Goal: Transaction & Acquisition: Obtain resource

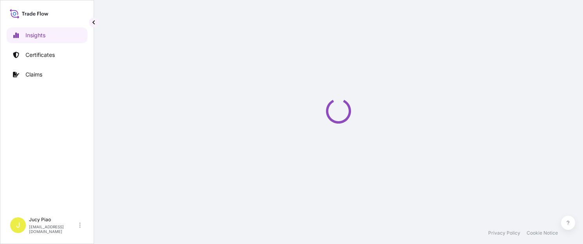
select select "2025"
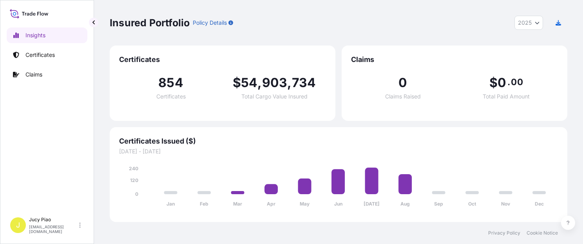
click at [44, 60] on link "Certificates" at bounding box center [47, 55] width 81 height 16
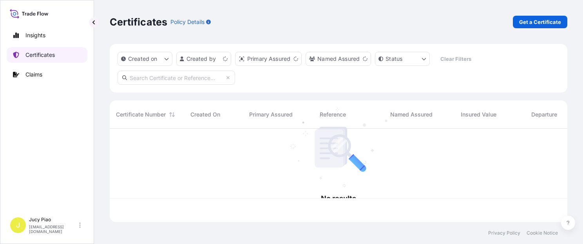
scroll to position [92, 452]
click at [45, 60] on link "Certificates" at bounding box center [47, 55] width 81 height 16
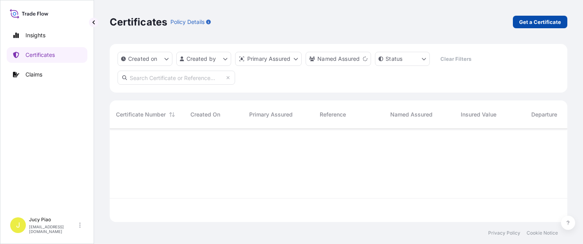
click at [542, 24] on p "Get a Certificate" at bounding box center [540, 22] width 42 height 8
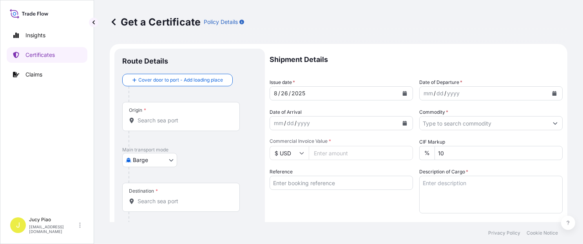
click at [160, 162] on body "Insights Certificates Claims J Jucy Piao [EMAIL_ADDRESS][DOMAIN_NAME] Get a Cer…" at bounding box center [291, 122] width 583 height 244
click at [166, 113] on div "Origin *" at bounding box center [181, 116] width 118 height 29
click at [166, 116] on input "Origin *" at bounding box center [184, 120] width 93 height 8
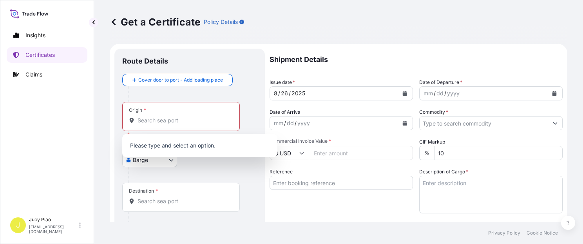
click at [168, 168] on div at bounding box center [193, 175] width 129 height 16
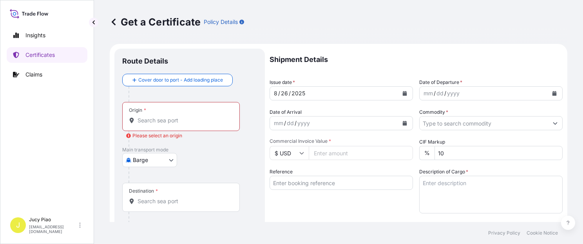
click at [168, 163] on body "0 options available. Insights Certificates Claims J Jucy Piao [EMAIL_ADDRESS][D…" at bounding box center [291, 122] width 583 height 244
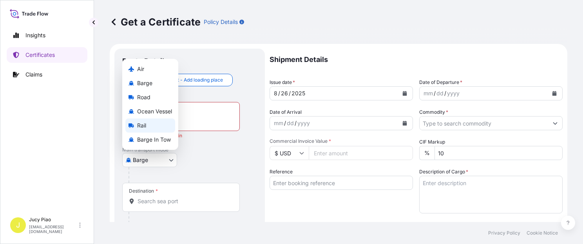
click at [157, 109] on span "Ocean Vessel" at bounding box center [154, 111] width 35 height 8
select select "Ocean Vessel"
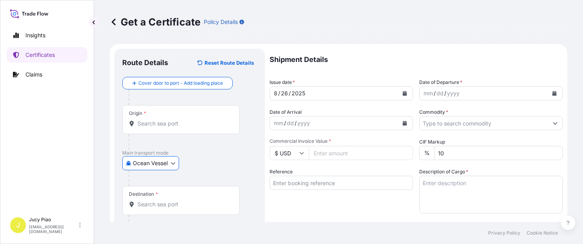
click at [219, 169] on div "Ocean Vessel Air Barge Road Ocean Vessel Rail Barge in [GEOGRAPHIC_DATA]" at bounding box center [189, 163] width 135 height 14
click at [279, 184] on input "Reference" at bounding box center [341, 183] width 143 height 14
paste input "CSHSE0430785"
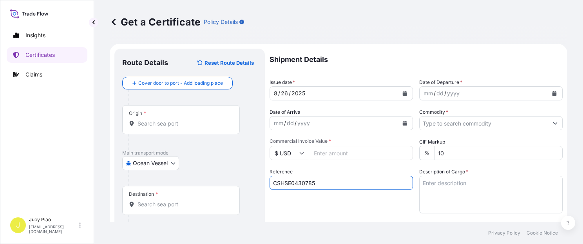
type input "CSHSE0430785"
click at [171, 128] on div "Origin *" at bounding box center [181, 119] width 118 height 29
click at [171, 127] on input "Origin *" at bounding box center [184, 124] width 93 height 8
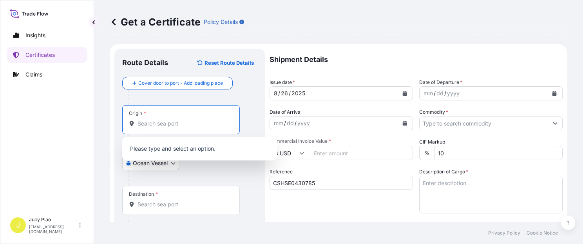
paste input "[GEOGRAPHIC_DATA]"
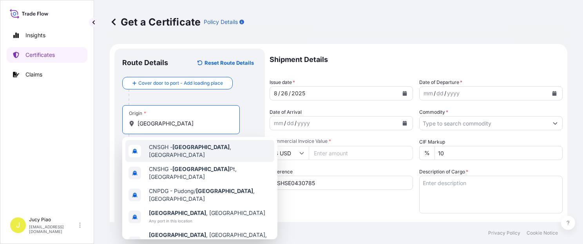
click at [174, 149] on span "CNSGH - [GEOGRAPHIC_DATA] , [GEOGRAPHIC_DATA]" at bounding box center [210, 151] width 122 height 16
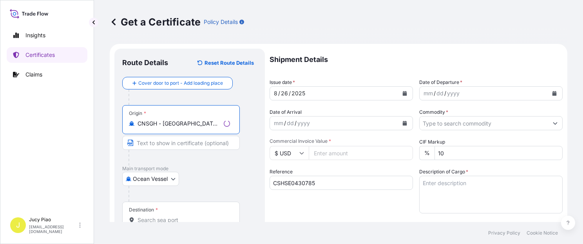
drag, startPoint x: 164, startPoint y: 125, endPoint x: 270, endPoint y: 130, distance: 106.3
click at [270, 130] on form "Route Details Reset Route Details Cover door to port - Add loading place Place …" at bounding box center [339, 246] width 458 height 405
type input "CNSGH - [GEOGRAPHIC_DATA], [GEOGRAPHIC_DATA]"
click at [210, 147] on input "Text to appear on certificate" at bounding box center [181, 143] width 118 height 14
paste input "[GEOGRAPHIC_DATA], [GEOGRAPHIC_DATA]"
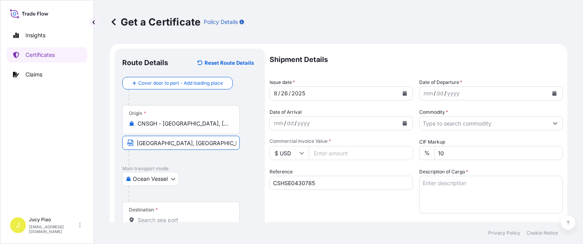
scroll to position [66, 0]
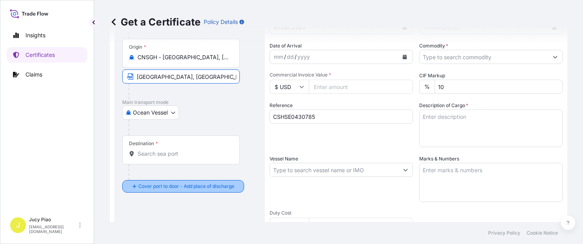
type input "[GEOGRAPHIC_DATA], [GEOGRAPHIC_DATA]"
click at [169, 160] on div "Destination *" at bounding box center [181, 149] width 118 height 29
click at [169, 158] on input "Destination *" at bounding box center [184, 154] width 93 height 8
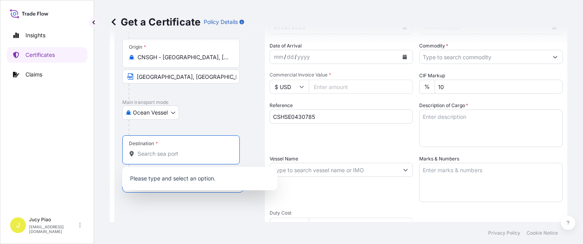
click at [172, 156] on input "Destination *" at bounding box center [184, 154] width 93 height 8
paste input "[GEOGRAPHIC_DATA]"
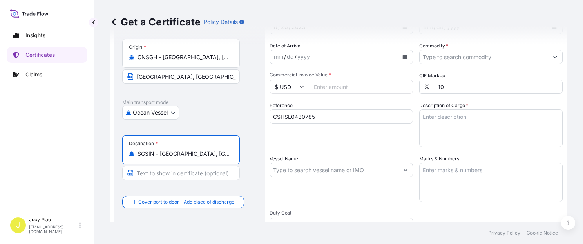
type input "SGSIN - [GEOGRAPHIC_DATA], [GEOGRAPHIC_DATA]"
click at [245, 107] on div "Ocean Vessel Air Barge Road Ocean Vessel Rail Barge in [GEOGRAPHIC_DATA]" at bounding box center [189, 112] width 135 height 14
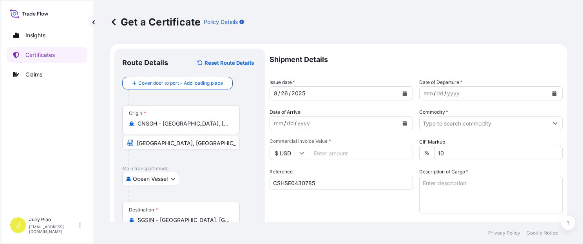
scroll to position [100, 0]
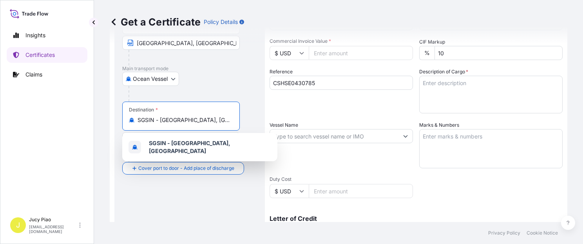
drag, startPoint x: 161, startPoint y: 120, endPoint x: 221, endPoint y: 123, distance: 60.0
click at [221, 123] on input "SGSIN - [GEOGRAPHIC_DATA], [GEOGRAPHIC_DATA]" at bounding box center [184, 120] width 93 height 8
click at [244, 92] on div at bounding box center [193, 94] width 129 height 16
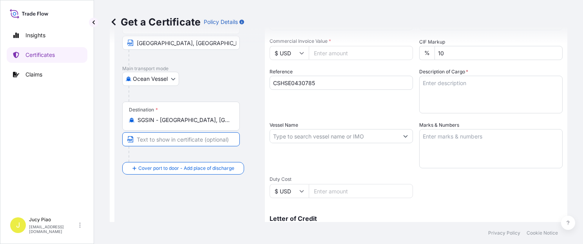
click at [169, 144] on input "Text to appear on certificate" at bounding box center [181, 139] width 118 height 14
paste input "[GEOGRAPHIC_DATA], [GEOGRAPHIC_DATA]"
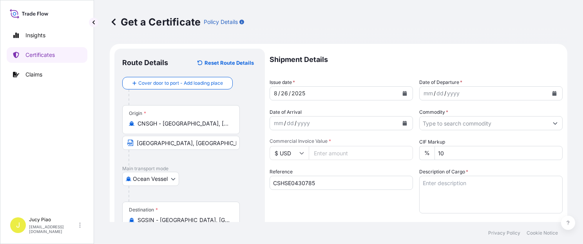
type input "[GEOGRAPHIC_DATA], [GEOGRAPHIC_DATA]"
click at [285, 92] on div "26" at bounding box center [284, 93] width 9 height 9
click at [284, 93] on div "24" at bounding box center [284, 93] width 9 height 9
click at [436, 93] on div "dd" at bounding box center [440, 93] width 9 height 9
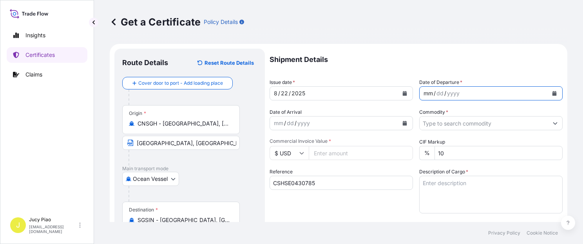
click at [428, 95] on div "mm" at bounding box center [428, 93] width 11 height 9
click at [437, 125] on input "Commodity *" at bounding box center [484, 123] width 129 height 14
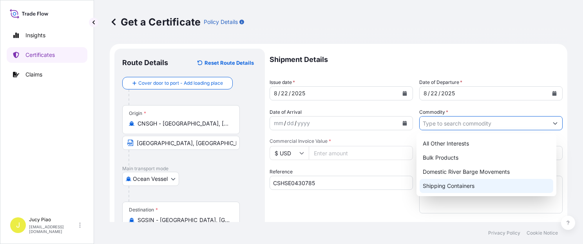
click at [449, 185] on div "Shipping Containers" at bounding box center [487, 186] width 134 height 14
type input "Shipping Containers"
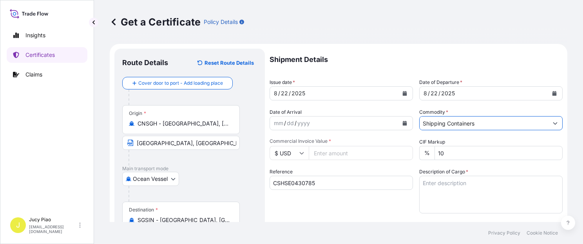
click at [341, 155] on input "Commercial Invoice Value *" at bounding box center [361, 153] width 104 height 14
type input "116000"
click at [386, 203] on div "Reference CSHSE0430785" at bounding box center [341, 190] width 143 height 45
click at [442, 192] on textarea "Description of Cargo *" at bounding box center [490, 195] width 143 height 38
paste textarea "THERMOPLASTIC POLYURETHANE"
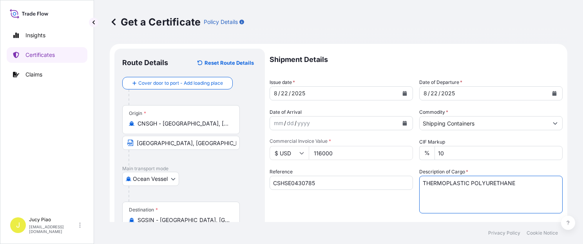
paste textarea "ESTANE(R) S190A-43, PE FOIL BAG"
paste textarea "2 PALLETS (80 BAGS) HS CODE:390950"
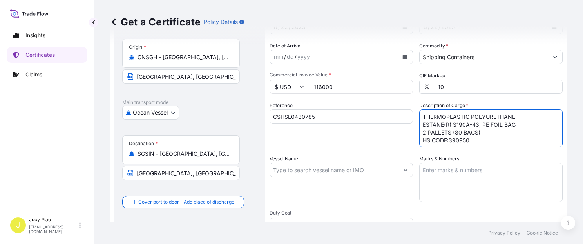
type textarea "THERMOPLASTIC POLYURETHANE ESTANE(R) S190A-43, PE FOIL BAG 2 PALLETS (80 BAGS) …"
click at [470, 180] on textarea "Marks & Numbers" at bounding box center [490, 182] width 143 height 39
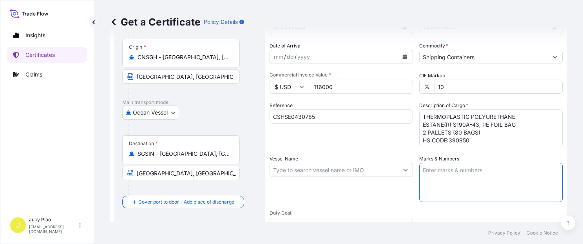
paste textarea "RTP COMPANY"
paste textarea "PO NO. 47763"
paste textarea "[GEOGRAPHIC_DATA]"
type textarea "RTP COMPANY PO NO. 47763 [GEOGRAPHIC_DATA]"
click at [296, 171] on input "Vessel Name" at bounding box center [334, 170] width 129 height 14
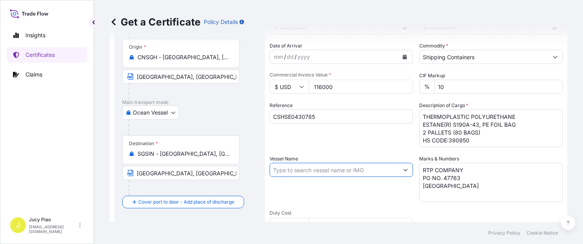
paste input "OOCL [GEOGRAPHIC_DATA]"
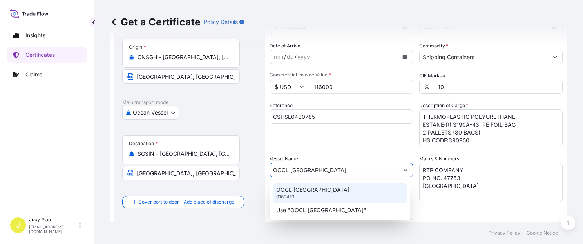
click at [299, 191] on p "OOCL [GEOGRAPHIC_DATA]" at bounding box center [312, 190] width 73 height 8
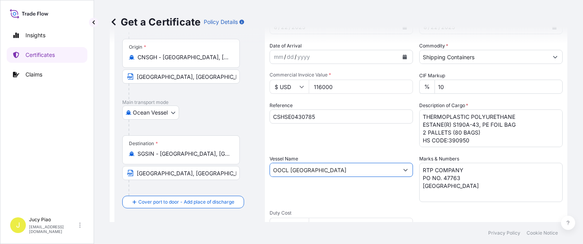
type input "OOCL [GEOGRAPHIC_DATA]"
click at [299, 191] on div "Vessel Name OOCL [GEOGRAPHIC_DATA]" at bounding box center [341, 178] width 143 height 47
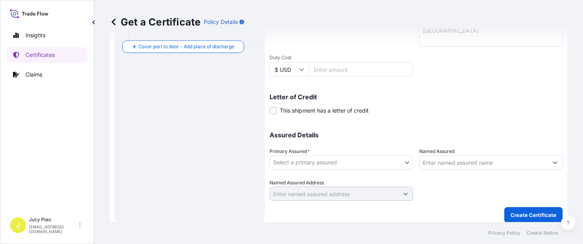
click at [312, 164] on body "0 options available. 2 options available. Insights Certificates Claims J Jucy P…" at bounding box center [291, 122] width 583 height 244
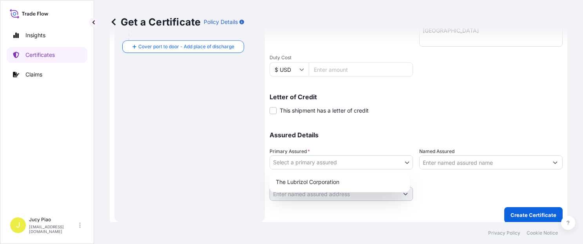
click at [307, 186] on div "The Lubrizol Corporation" at bounding box center [340, 182] width 134 height 14
select select "31566"
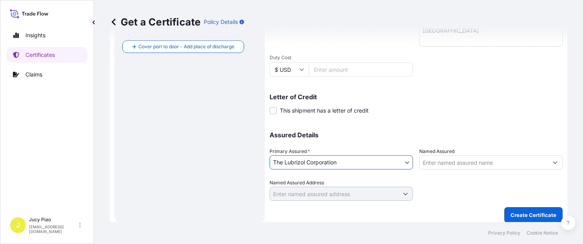
click at [488, 165] on input "Named Assured" at bounding box center [484, 162] width 129 height 14
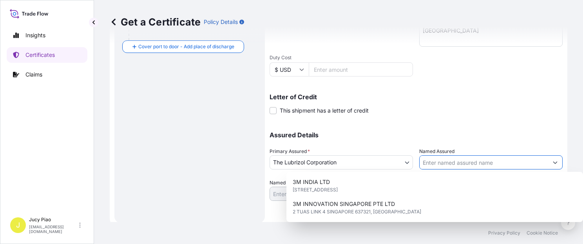
paste input "RTP COMPANY ([GEOGRAPHIC_DATA]) PTE LT"
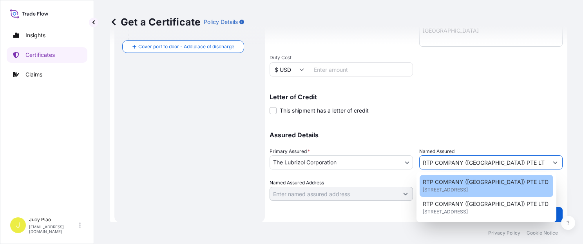
click at [468, 192] on span "[STREET_ADDRESS]" at bounding box center [445, 190] width 45 height 8
type input "RTP COMPANY ([GEOGRAPHIC_DATA]) PTE LTD"
type input "[STREET_ADDRESS]"
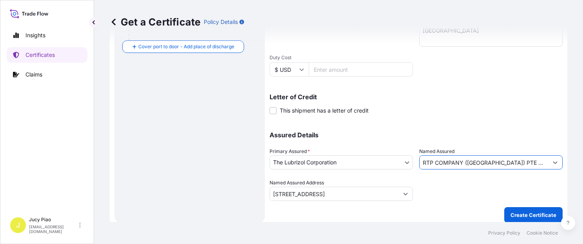
type input "RTP COMPANY ([GEOGRAPHIC_DATA]) PTE LTD"
click at [467, 193] on div at bounding box center [490, 190] width 143 height 22
click at [480, 187] on div at bounding box center [490, 190] width 143 height 22
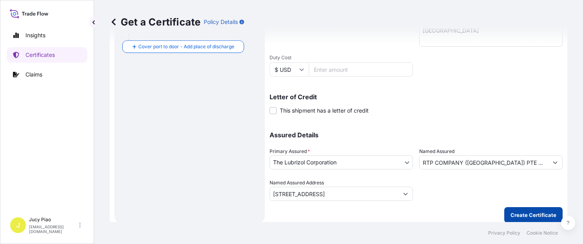
click at [536, 216] on p "Create Certificate" at bounding box center [534, 215] width 46 height 8
type input "[STREET_ADDRESS]"
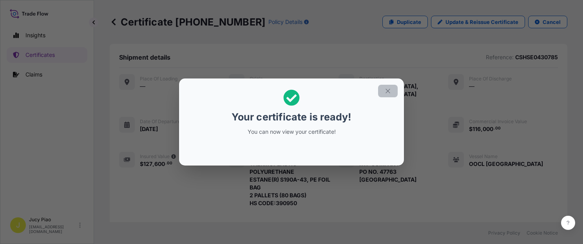
click at [392, 92] on button "button" at bounding box center [388, 91] width 20 height 13
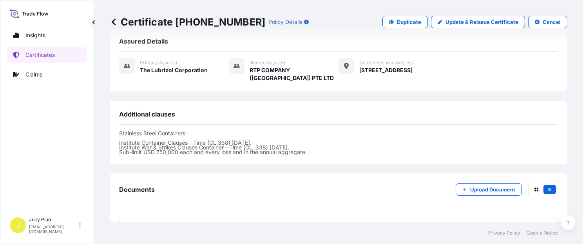
scroll to position [296, 0]
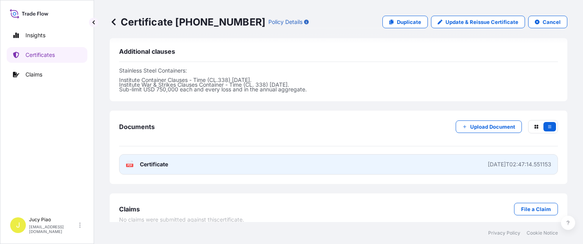
click at [415, 162] on link "PDF Certificate [DATE]T02:47:14.551153" at bounding box center [338, 164] width 439 height 20
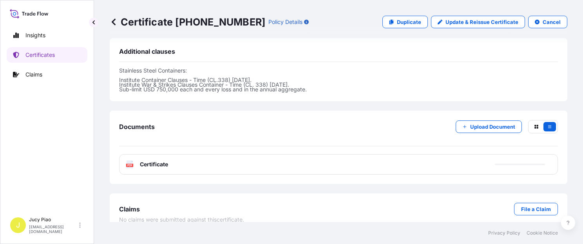
click at [399, 27] on link "Duplicate" at bounding box center [405, 22] width 45 height 13
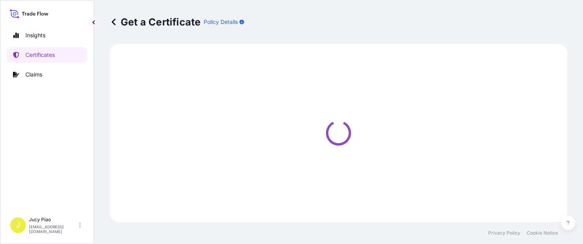
click at [400, 25] on div "Get a Certificate Policy Details" at bounding box center [339, 22] width 458 height 13
select select "Ocean Vessel"
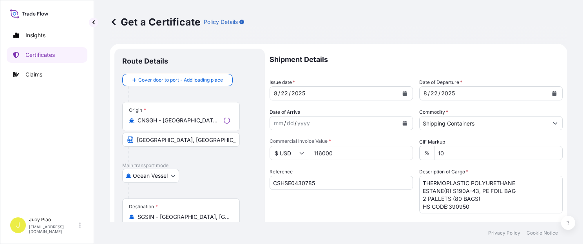
type input "[STREET_ADDRESS]"
select select "31566"
click at [321, 192] on div "Reference CSHSE0430785" at bounding box center [341, 190] width 143 height 45
click at [325, 180] on input "CSHSE0430785" at bounding box center [341, 183] width 143 height 14
drag, startPoint x: 261, startPoint y: 183, endPoint x: 238, endPoint y: 180, distance: 22.9
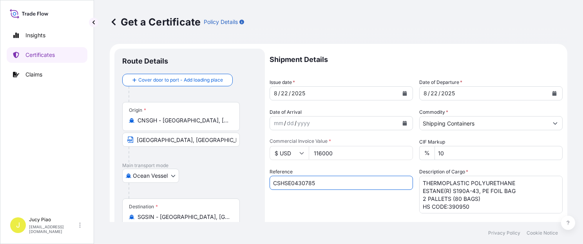
click at [239, 181] on form "Route Details Cover door to port - Add loading place Place of loading Road / [G…" at bounding box center [339, 246] width 458 height 405
paste input "1454"
type input "CSHSE0431454"
click at [292, 205] on div "Reference CSHSE0431454" at bounding box center [341, 190] width 143 height 45
drag, startPoint x: 484, startPoint y: 207, endPoint x: 471, endPoint y: 208, distance: 13.4
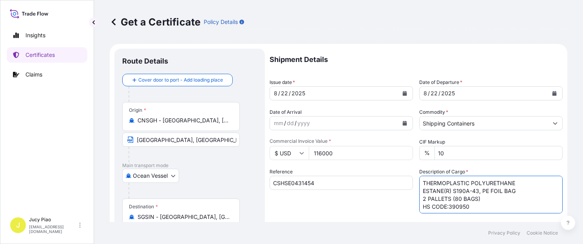
click at [484, 207] on textarea "THERMOPLASTIC POLYURETHANE ESTANE(R) S190A-43, PE FOIL BAG 2 PALLETS (80 BAGS) …" at bounding box center [490, 195] width 143 height 38
drag, startPoint x: 471, startPoint y: 208, endPoint x: 413, endPoint y: 177, distance: 65.9
click at [413, 177] on div "Shipment Details Issue date * [DATE] Date of Departure * [DATE] Date of Arrival…" at bounding box center [416, 236] width 293 height 374
paste textarea "LUBRIZOL(R) 889D, STD BLACK & YELLOW"
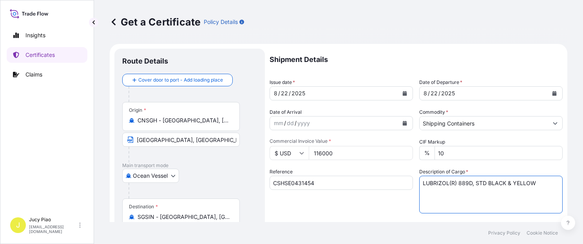
paste textarea "EVOGEN(TM) 4006, STD. BLACK & YELLOW 6 PALLETS (24 DRUMS) HS CODE:381121"
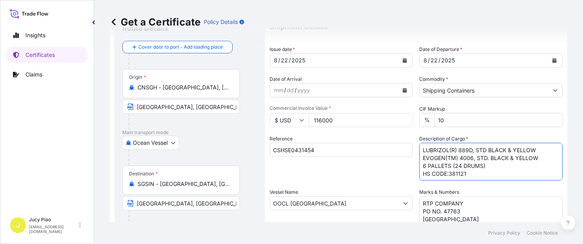
scroll to position [66, 0]
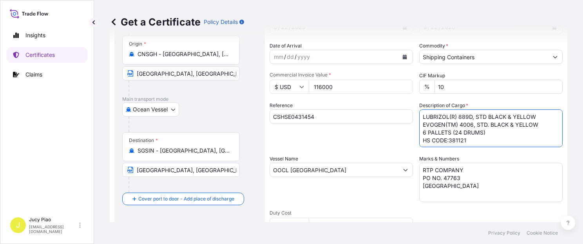
type textarea "LUBRIZOL(R) 889D, STD BLACK & YELLOW EVOGEN(TM) 4006, STD. BLACK & YELLOW 6 PAL…"
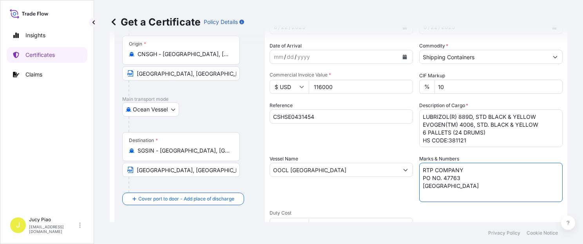
drag, startPoint x: 431, startPoint y: 180, endPoint x: 372, endPoint y: 158, distance: 63.6
click at [377, 159] on div "Shipment Details Issue date * [DATE] Date of Departure * [DATE] Date of Arrival…" at bounding box center [416, 169] width 293 height 374
paste textarea "PO#4503914596"
paste textarea "& 4503914152"
type textarea "PO#4503914596 & 4503914152"
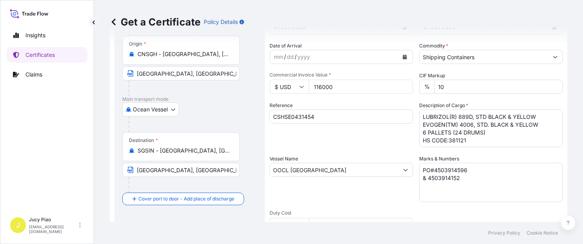
click at [339, 87] on input "116000" at bounding box center [361, 87] width 104 height 14
drag, startPoint x: 341, startPoint y: 86, endPoint x: 303, endPoint y: 86, distance: 37.6
click at [303, 86] on div "$ USD 116000" at bounding box center [341, 87] width 143 height 14
click at [317, 89] on input "116000" at bounding box center [361, 87] width 104 height 14
drag, startPoint x: 346, startPoint y: 87, endPoint x: 312, endPoint y: 86, distance: 34.5
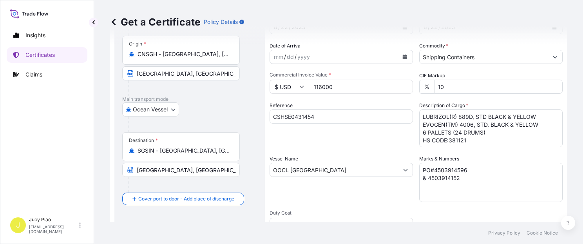
click at [312, 86] on input "116000" at bounding box center [361, 87] width 104 height 14
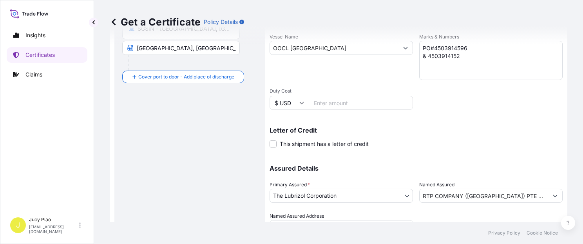
scroll to position [221, 0]
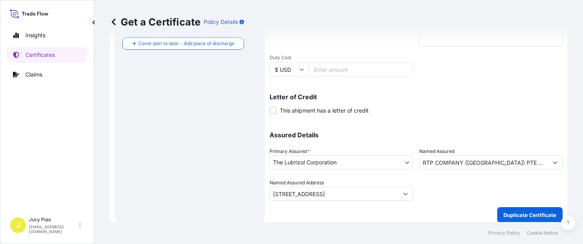
type input "117521.11"
click at [527, 159] on input "RTP COMPANY ([GEOGRAPHIC_DATA]) PTE LTD" at bounding box center [484, 162] width 129 height 14
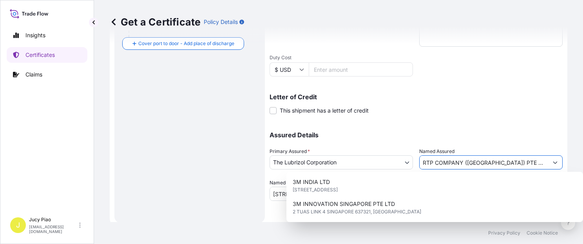
drag, startPoint x: 529, startPoint y: 162, endPoint x: 373, endPoint y: 152, distance: 156.3
click at [373, 152] on div "Assured Details Primary Assured * The Lubrizol Corporation The Lubrizol Corpora…" at bounding box center [416, 161] width 293 height 78
paste input "LUBRIZOL [GEOGRAPHIC_DATA] (PTE)"
type input "LUBRIZOL [GEOGRAPHIC_DATA] (PTE) LTD"
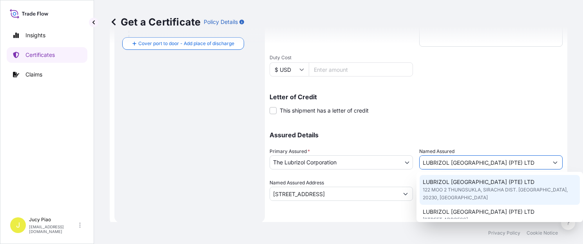
scroll to position [20, 0]
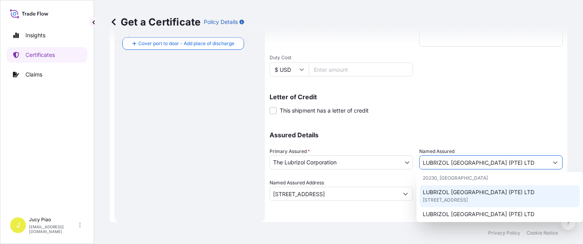
click at [450, 195] on span "LUBRIZOL [GEOGRAPHIC_DATA] (PTE) LTD" at bounding box center [479, 192] width 112 height 8
type input "[STREET_ADDRESS]"
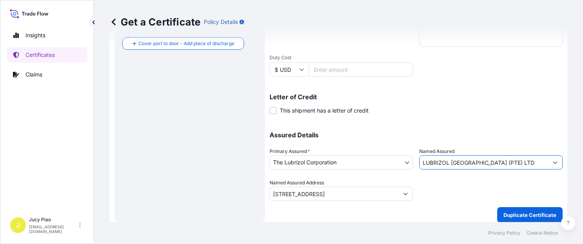
type input "LUBRIZOL [GEOGRAPHIC_DATA] (PTE) LTD"
click at [450, 195] on div at bounding box center [490, 190] width 143 height 22
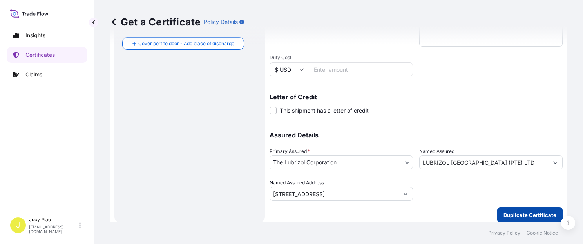
click at [512, 216] on p "Duplicate Certificate" at bounding box center [530, 215] width 53 height 8
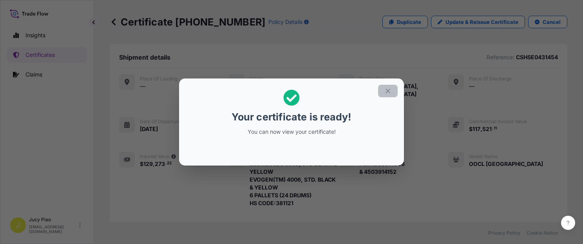
click at [390, 92] on icon "button" at bounding box center [388, 90] width 7 height 7
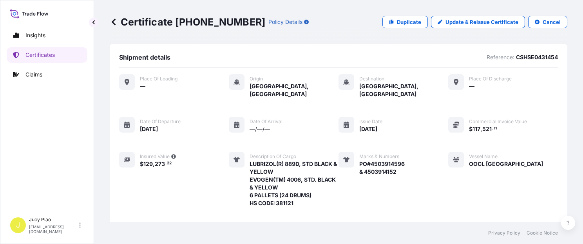
click at [411, 139] on div "Place of Loading — Origin [GEOGRAPHIC_DATA], [GEOGRAPHIC_DATA] Destination [GEO…" at bounding box center [338, 158] width 439 height 168
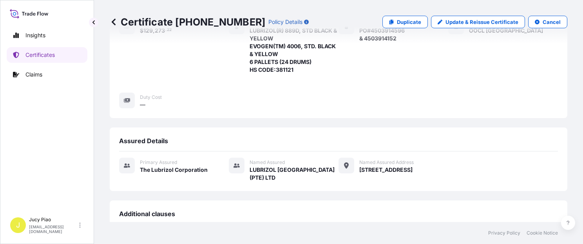
scroll to position [296, 0]
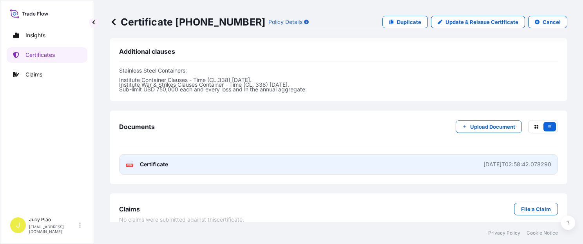
click at [421, 154] on link "PDF Certificate [DATE]T02:58:42.078290" at bounding box center [338, 164] width 439 height 20
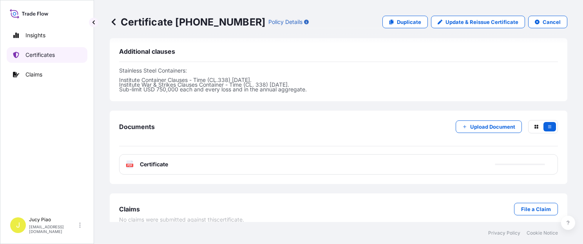
click at [60, 54] on link "Certificates" at bounding box center [47, 55] width 81 height 16
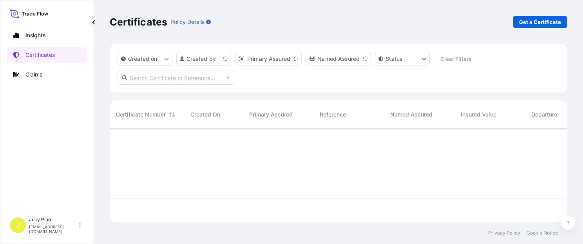
scroll to position [92, 452]
click at [550, 20] on p "Get a Certificate" at bounding box center [540, 22] width 42 height 8
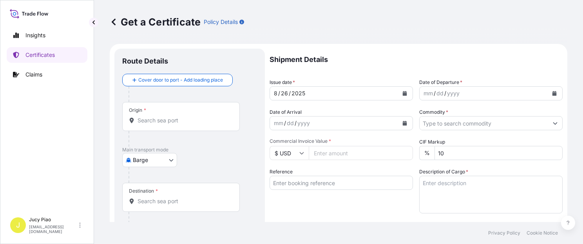
click at [133, 167] on body "Insights Certificates Claims J Jucy Piao [EMAIL_ADDRESS][DOMAIN_NAME] Get a Cer…" at bounding box center [291, 122] width 583 height 244
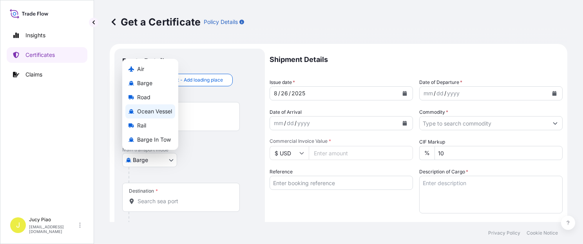
click at [160, 113] on span "Ocean Vessel" at bounding box center [154, 111] width 35 height 8
select select "Ocean Vessel"
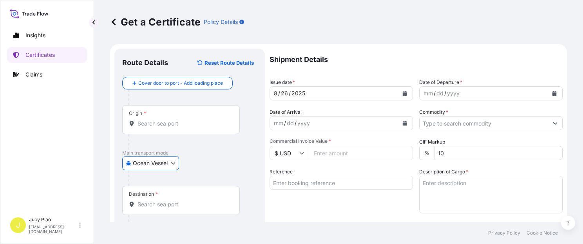
click at [324, 183] on input "Reference" at bounding box center [341, 183] width 143 height 14
paste input "CSHSE0431065"
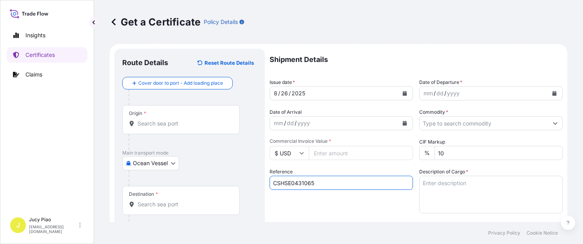
type input "CSHSE0431065"
click at [312, 209] on div "Reference CSHSE0431065" at bounding box center [341, 190] width 143 height 45
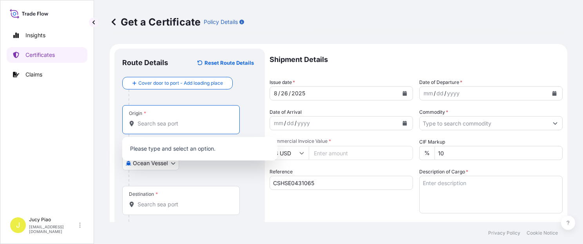
click at [184, 123] on input "Origin *" at bounding box center [184, 124] width 93 height 8
paste input "[GEOGRAPHIC_DATA]"
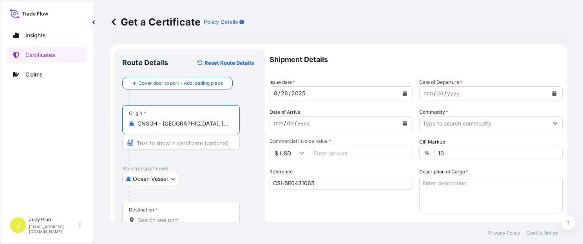
drag, startPoint x: 175, startPoint y: 125, endPoint x: 227, endPoint y: 127, distance: 51.8
click at [227, 127] on div "Origin * CNSGH - [GEOGRAPHIC_DATA], [GEOGRAPHIC_DATA]" at bounding box center [181, 119] width 118 height 29
type input "CNSGH - [GEOGRAPHIC_DATA], [GEOGRAPHIC_DATA]"
click at [206, 145] on input "Text to appear on certificate" at bounding box center [181, 143] width 118 height 14
paste input "[GEOGRAPHIC_DATA], [GEOGRAPHIC_DATA]"
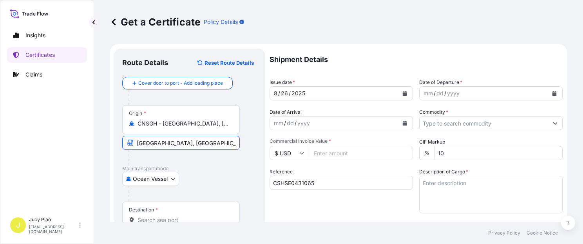
scroll to position [100, 0]
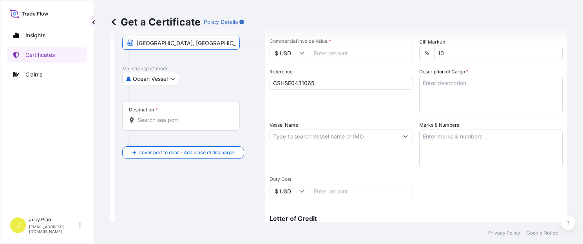
type input "[GEOGRAPHIC_DATA], [GEOGRAPHIC_DATA]"
click at [184, 123] on div "Destination *" at bounding box center [181, 116] width 118 height 29
click at [184, 123] on input "Destination *" at bounding box center [184, 120] width 93 height 8
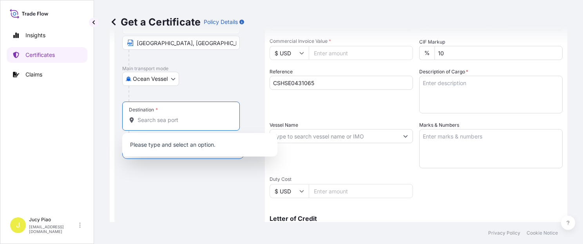
paste input "[GEOGRAPHIC_DATA]"
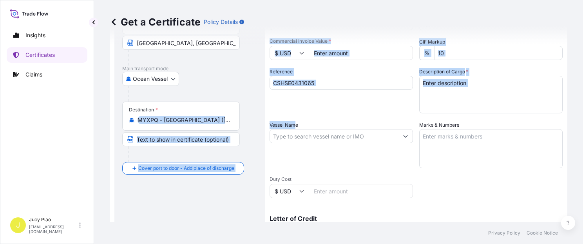
drag, startPoint x: 137, startPoint y: 120, endPoint x: 295, endPoint y: 120, distance: 158.4
click at [295, 120] on form "Route Details Reset Route Details Cover door to port - Add loading place Place …" at bounding box center [339, 146] width 458 height 405
click at [215, 123] on input "MYXPQ - [GEOGRAPHIC_DATA] ([GEOGRAPHIC_DATA]), [GEOGRAPHIC_DATA]" at bounding box center [184, 120] width 93 height 8
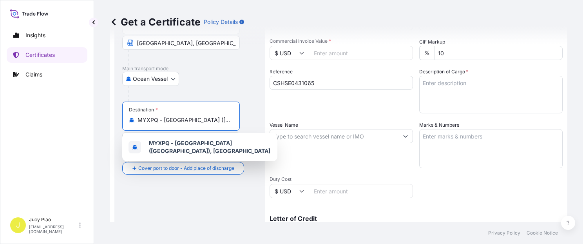
scroll to position [0, 17]
drag, startPoint x: 137, startPoint y: 120, endPoint x: 256, endPoint y: 120, distance: 118.4
click at [256, 120] on div "Destination * MYXPQ - [GEOGRAPHIC_DATA] ([GEOGRAPHIC_DATA]), [GEOGRAPHIC_DATA]" at bounding box center [189, 132] width 135 height 60
paste input "[GEOGRAPHIC_DATA]"
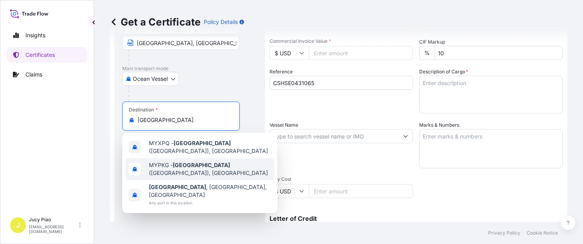
click at [215, 173] on span "MYPKG - [GEOGRAPHIC_DATA] ([GEOGRAPHIC_DATA]), [GEOGRAPHIC_DATA]" at bounding box center [210, 169] width 122 height 16
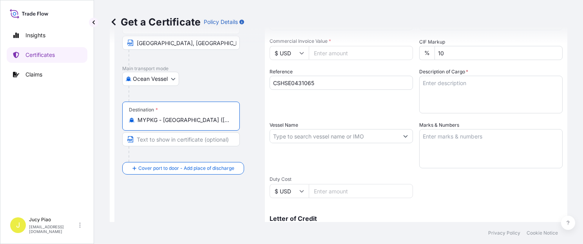
scroll to position [0, 34]
drag, startPoint x: 163, startPoint y: 120, endPoint x: 263, endPoint y: 121, distance: 100.7
click at [263, 121] on div "Route Details Reset Route Details Cover door to port - Add loading place Place …" at bounding box center [189, 147] width 151 height 396
type input "MYPKG - [GEOGRAPHIC_DATA] ([GEOGRAPHIC_DATA]), [GEOGRAPHIC_DATA]"
click at [192, 140] on input "Text to appear on certificate" at bounding box center [181, 139] width 118 height 14
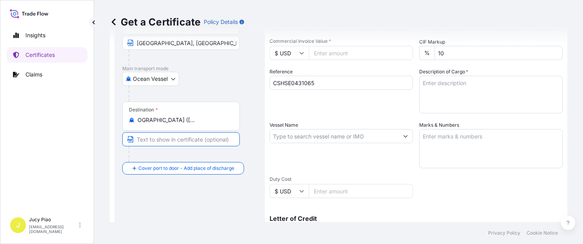
scroll to position [0, 0]
paste input "[GEOGRAPHIC_DATA] ([GEOGRAPHIC_DATA]), [GEOGRAPHIC_DATA]"
drag, startPoint x: 211, startPoint y: 142, endPoint x: 246, endPoint y: 143, distance: 34.9
click at [246, 143] on div "Destination * MYPKG - [GEOGRAPHIC_DATA] ([GEOGRAPHIC_DATA]), [GEOGRAPHIC_DATA] …" at bounding box center [189, 132] width 135 height 60
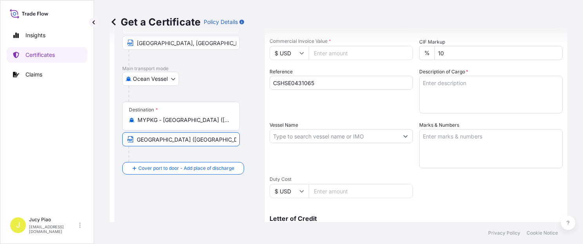
click at [158, 142] on input "[GEOGRAPHIC_DATA] ([GEOGRAPHIC_DATA]), [GEOGRAPHIC_DATA]" at bounding box center [181, 139] width 118 height 14
drag, startPoint x: 162, startPoint y: 136, endPoint x: 210, endPoint y: 135, distance: 48.2
click at [210, 135] on input "[GEOGRAPHIC_DATA] ([GEOGRAPHIC_DATA]), [GEOGRAPHIC_DATA]" at bounding box center [181, 139] width 118 height 14
type input "[GEOGRAPHIC_DATA], [GEOGRAPHIC_DATA]"
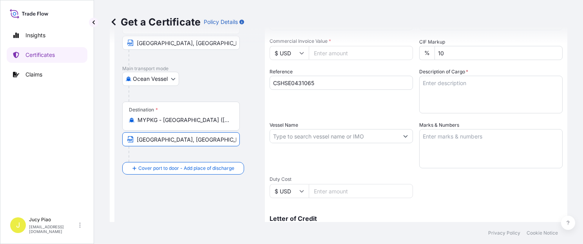
click at [245, 114] on div "Destination * MYPKG - [GEOGRAPHIC_DATA] ([GEOGRAPHIC_DATA]), [GEOGRAPHIC_DATA] …" at bounding box center [189, 132] width 135 height 60
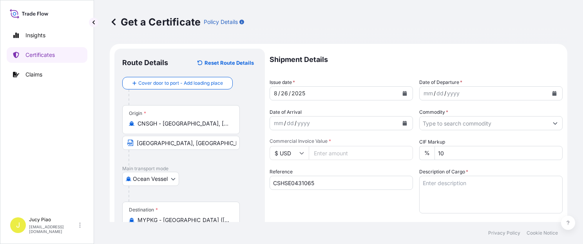
click at [281, 94] on div "26" at bounding box center [284, 93] width 9 height 9
click at [285, 93] on div "26" at bounding box center [284, 93] width 9 height 9
click at [289, 94] on div "/" at bounding box center [290, 93] width 2 height 9
click at [285, 94] on div "22" at bounding box center [284, 93] width 9 height 9
click at [439, 94] on div "dd" at bounding box center [440, 93] width 9 height 9
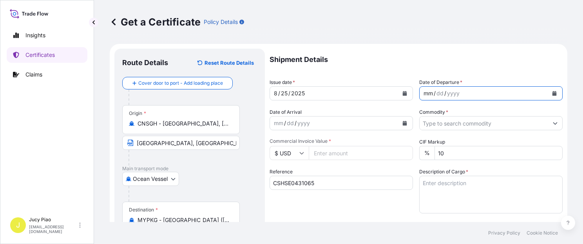
click at [426, 93] on div "mm" at bounding box center [428, 93] width 11 height 9
click at [468, 126] on input "Commodity *" at bounding box center [484, 123] width 129 height 14
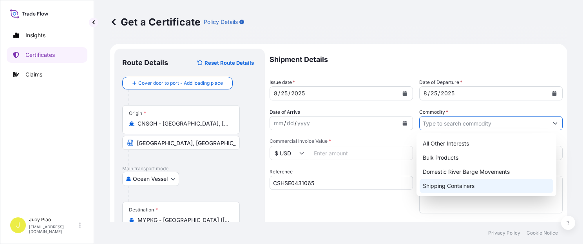
click at [454, 191] on div "Shipping Containers" at bounding box center [487, 186] width 134 height 14
type input "Shipping Containers"
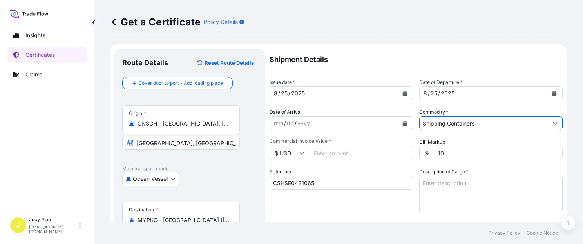
click at [337, 158] on input "Commercial Invoice Value *" at bounding box center [361, 153] width 104 height 14
click at [337, 154] on input "Commercial Invoice Value *" at bounding box center [361, 153] width 104 height 14
type input "12783.34"
click at [343, 164] on div "Shipment Details Issue date * [DATE] Date of Departure * [DATE] Date of Arrival…" at bounding box center [416, 236] width 293 height 374
click at [461, 198] on textarea "Description of Cargo *" at bounding box center [490, 195] width 143 height 38
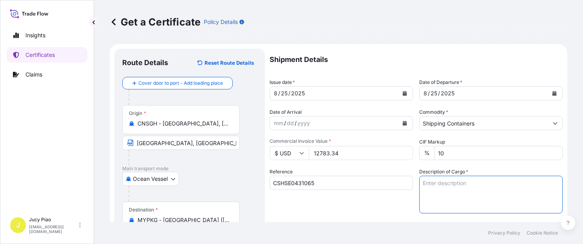
paste textarea "CARBOPOL(R) AQUA SF-1 POLYMER, 55G PL OH D"
paste textarea "4 PALLETS (16 DRUMS)"
paste textarea "HS CODE:390690"
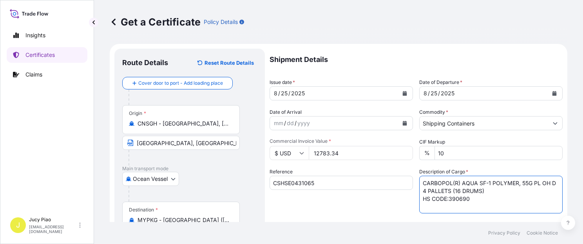
scroll to position [66, 0]
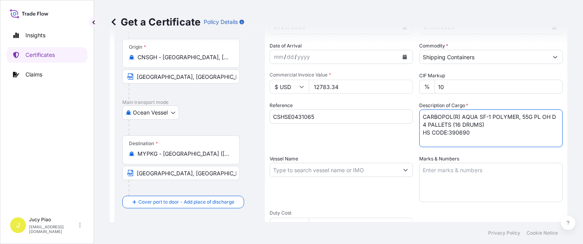
type textarea "CARBOPOL(R) AQUA SF-1 POLYMER, 55G PL OH D 4 PALLETS (16 DRUMS) HS CODE:390690"
click at [447, 167] on textarea "Marks & Numbers" at bounding box center [490, 182] width 143 height 39
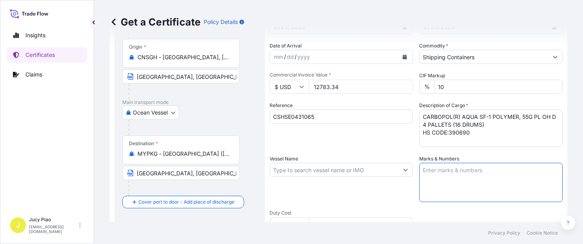
paste textarea "PO# 4510004833"
paste textarea "PREMIER CENTRE"
paste textarea "SERVICES SDN BHD"
paste textarea "MALAYSIA NO. 1 – UP"
type textarea "PO# 4510004833 PREMIER CENTRE SERVICES SDN BHD MALAYSIA NO. 1 – UP"
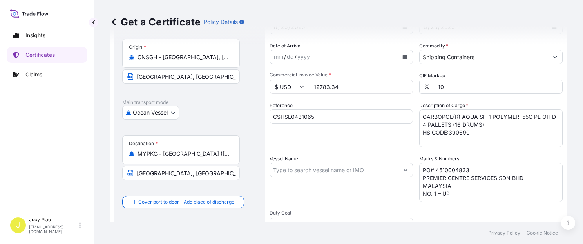
click at [307, 141] on div "Reference CSHSE0431065" at bounding box center [341, 124] width 143 height 45
click at [299, 171] on input "Vessel Name" at bounding box center [334, 170] width 129 height 14
paste input "TS NANSHA"
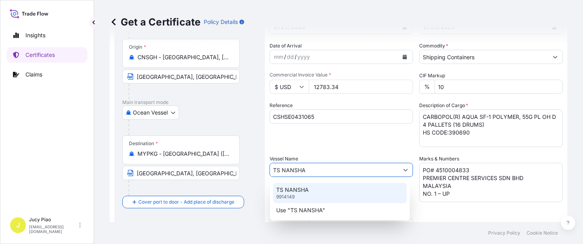
click at [301, 191] on p "TS NANSHA" at bounding box center [292, 190] width 33 height 8
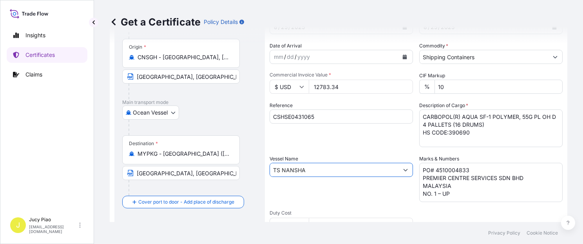
type input "TS NANSHA"
click at [301, 191] on div "Vessel Name TS [PERSON_NAME]" at bounding box center [341, 178] width 143 height 47
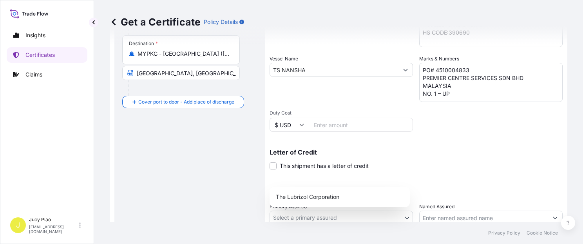
click at [305, 215] on body "0 options available. 2 options available. Insights Certificates Claims J Jucy P…" at bounding box center [291, 122] width 583 height 244
click at [310, 196] on div "The Lubrizol Corporation" at bounding box center [340, 197] width 134 height 14
select select "31566"
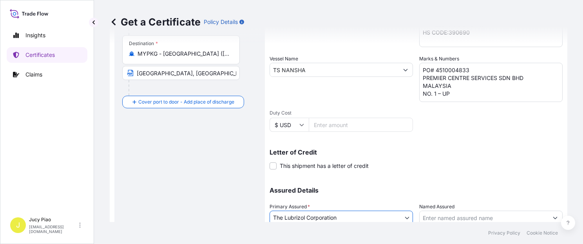
click at [452, 217] on input "Named Assured" at bounding box center [484, 217] width 129 height 14
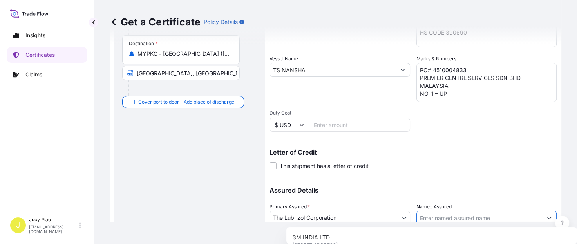
paste input "PREMIER CENTRE SERVICES"
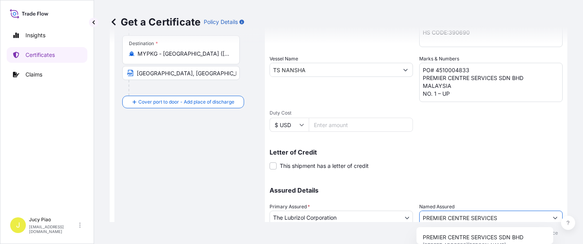
scroll to position [200, 0]
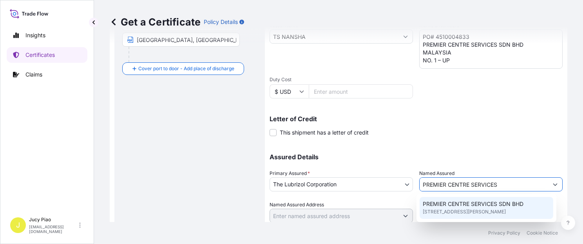
click at [453, 216] on span "[STREET_ADDRESS][PERSON_NAME]" at bounding box center [464, 212] width 83 height 8
type input "PREMIER CENTRE SERVICES SDN BHD"
type input "[STREET_ADDRESS][PERSON_NAME]"
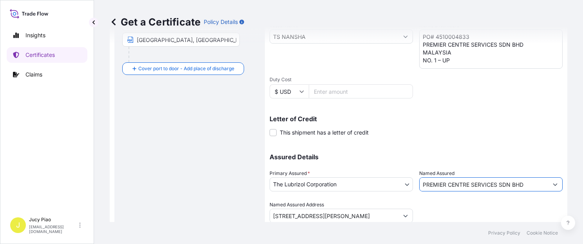
type input "PREMIER CENTRE SERVICES SDN BHD"
click at [439, 151] on div "Assured Details Primary Assured * The Lubrizol Corporation The Lubrizol Corpora…" at bounding box center [416, 183] width 293 height 78
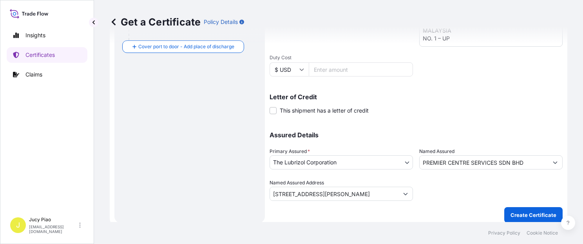
click at [521, 210] on button "Create Certificate" at bounding box center [533, 215] width 58 height 16
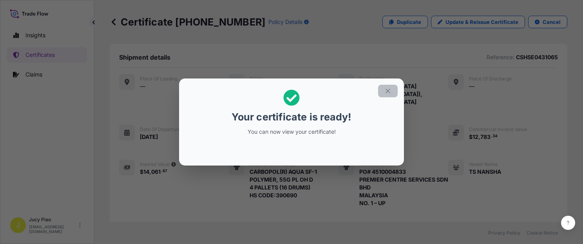
click at [392, 91] on button "button" at bounding box center [388, 91] width 20 height 13
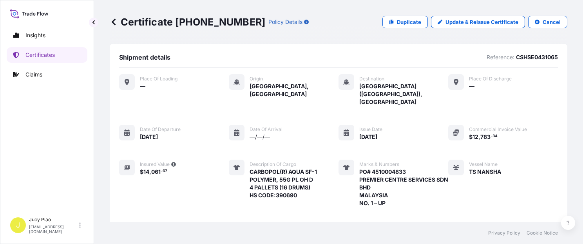
click at [421, 115] on div "Place of Loading — Origin [GEOGRAPHIC_DATA], [GEOGRAPHIC_DATA] Destination [GEO…" at bounding box center [338, 158] width 439 height 168
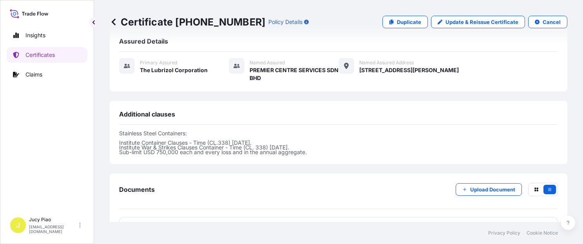
scroll to position [296, 0]
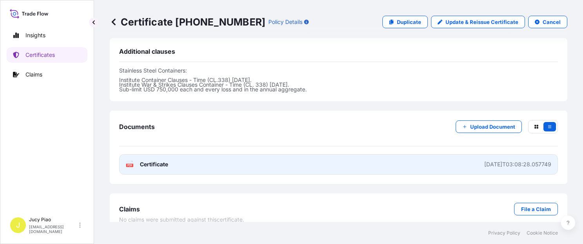
click at [425, 154] on link "PDF Certificate [DATE]T03:08:28.057749" at bounding box center [338, 164] width 439 height 20
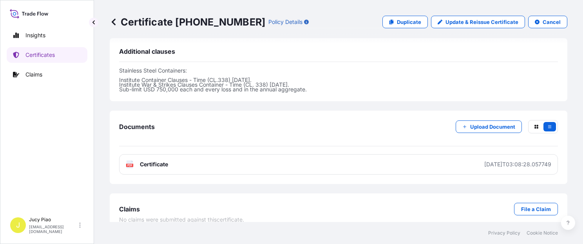
click at [383, 72] on p "Stainless Steel Containers: Institute Container Clauses - Time (CL.338) [DATE].…" at bounding box center [338, 80] width 439 height 24
